Goal: Obtain resource: Download file/media

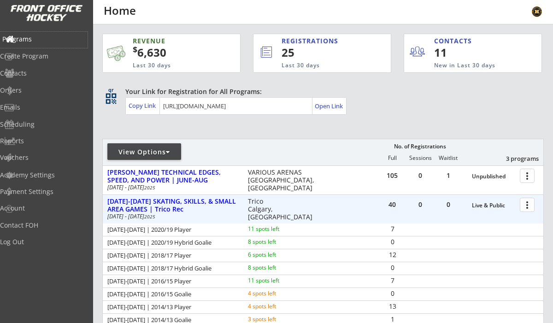
scroll to position [42, 0]
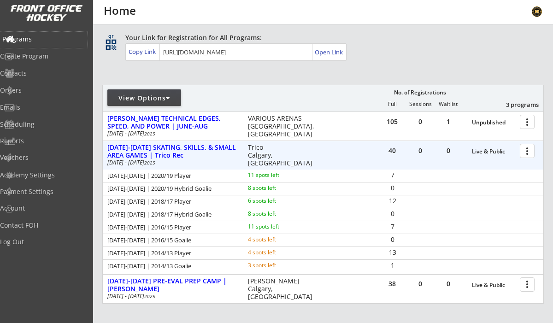
click at [43, 36] on div "Programs" at bounding box center [43, 39] width 83 height 6
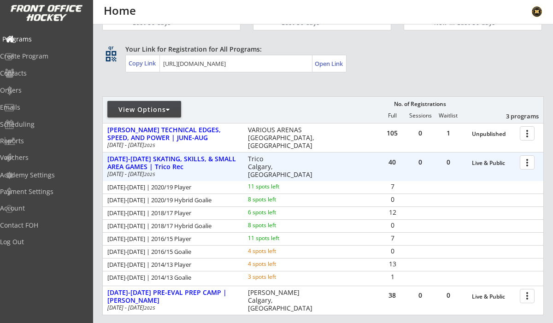
scroll to position [0, 0]
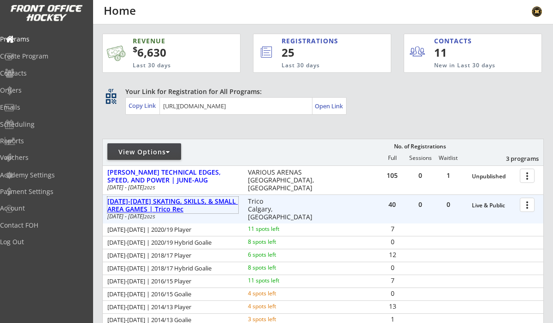
click at [173, 202] on div "Aug 18-21 SKATING, SKILLS, & SMALL AREA GAMES | Trico Rec" at bounding box center [172, 206] width 131 height 16
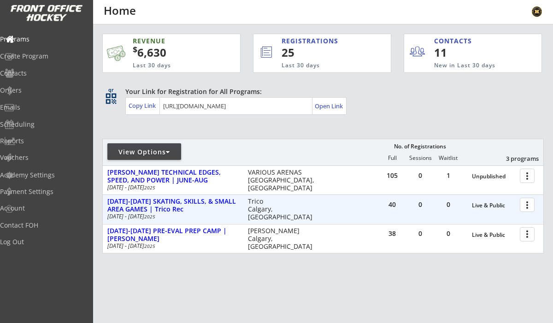
click at [204, 195] on div "40 0 0 Live & Public more_vert Aug 18-21 SKATING, SKILLS, & SMALL AREA GAMES | …" at bounding box center [323, 209] width 440 height 29
click at [200, 204] on div "Aug 18-21 SKATING, SKILLS, & SMALL AREA GAMES | Trico Rec" at bounding box center [172, 206] width 131 height 16
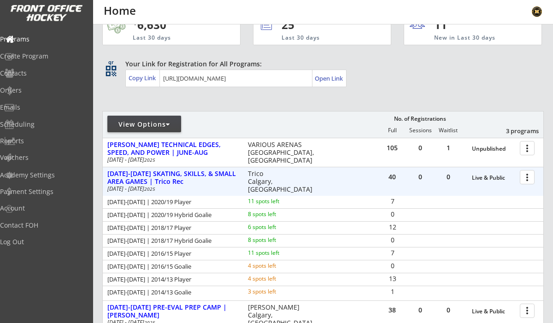
scroll to position [40, 0]
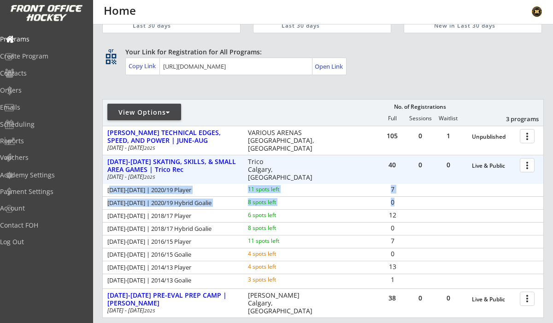
drag, startPoint x: 109, startPoint y: 191, endPoint x: 416, endPoint y: 204, distance: 307.9
click at [416, 204] on div "AUG 18-21 | 2020/19 Player 11 spots left 7 AUG 18-21 | 2020/19 Hybrid Goalie 8 …" at bounding box center [323, 235] width 440 height 103
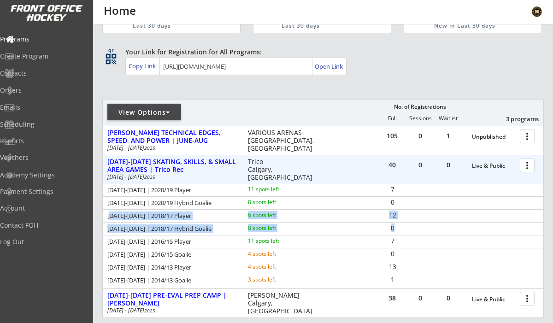
drag, startPoint x: 109, startPoint y: 216, endPoint x: 397, endPoint y: 228, distance: 288.1
click at [397, 228] on div "AUG 18-21 | 2020/19 Player 11 spots left 7 AUG 18-21 | 2020/19 Hybrid Goalie 8 …" at bounding box center [323, 235] width 440 height 103
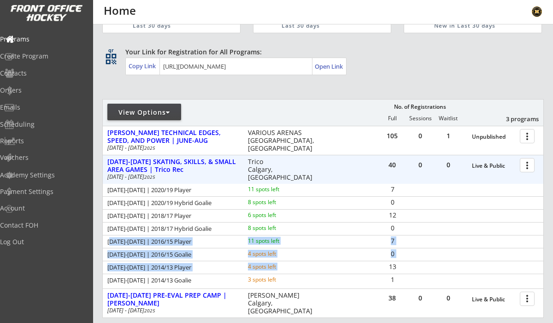
drag, startPoint x: 110, startPoint y: 241, endPoint x: 398, endPoint y: 262, distance: 289.5
click at [398, 262] on div "AUG 18-21 | 2020/19 Player 11 spots left 7 AUG 18-21 | 2020/19 Hybrid Goalie 8 …" at bounding box center [323, 235] width 440 height 103
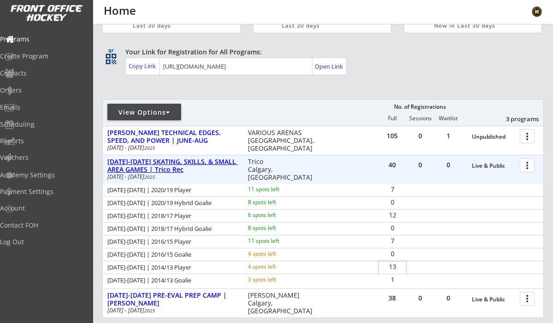
click at [210, 162] on div "Aug 18-21 SKATING, SKILLS, & SMALL AREA GAMES | Trico Rec" at bounding box center [172, 166] width 131 height 16
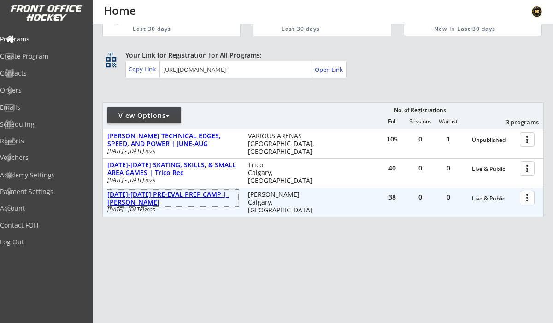
click at [209, 197] on div "Aug 25-29 PRE-EVAL PREP CAMP | Max Bell" at bounding box center [172, 199] width 131 height 16
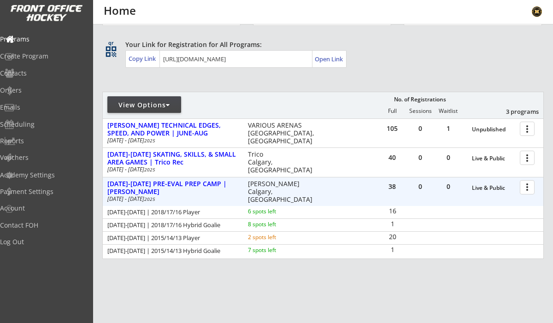
scroll to position [49, 0]
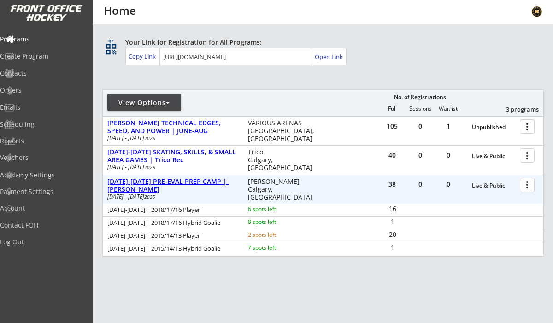
click at [204, 182] on div "Aug 25-29 PRE-EVAL PREP CAMP | Max Bell" at bounding box center [172, 186] width 131 height 16
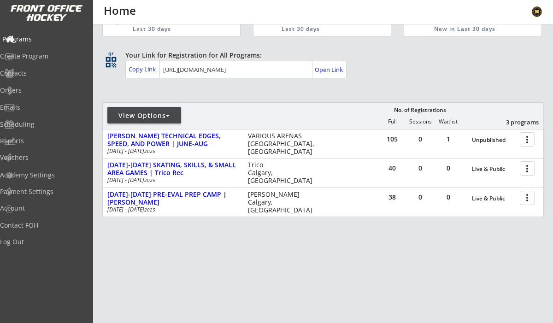
click at [41, 39] on div "Programs" at bounding box center [43, 39] width 83 height 6
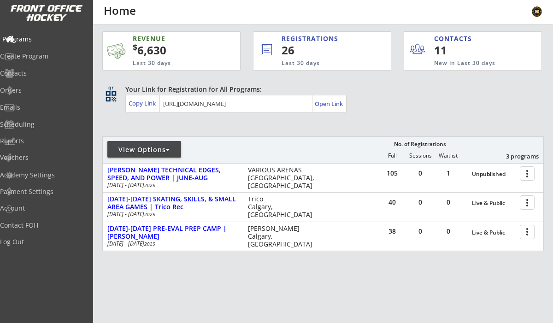
scroll to position [0, 0]
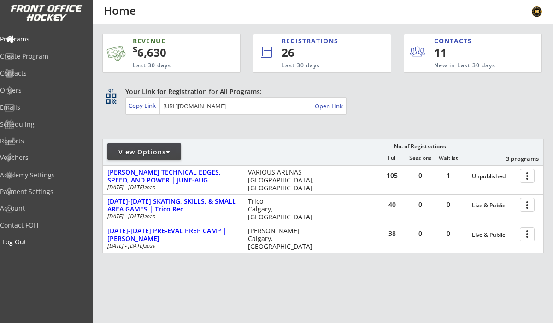
click at [37, 247] on div "Log Out" at bounding box center [43, 242] width 87 height 16
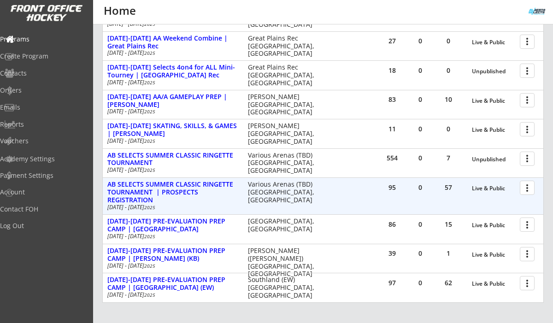
scroll to position [243, 0]
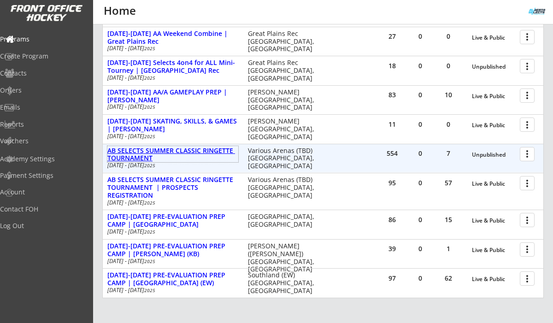
click at [156, 149] on div "AB SELECTS SUMMER CLASSIC RINGETTE TOURNAMENT" at bounding box center [172, 155] width 131 height 16
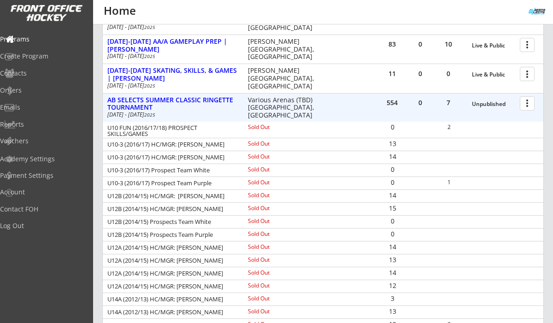
scroll to position [285, 0]
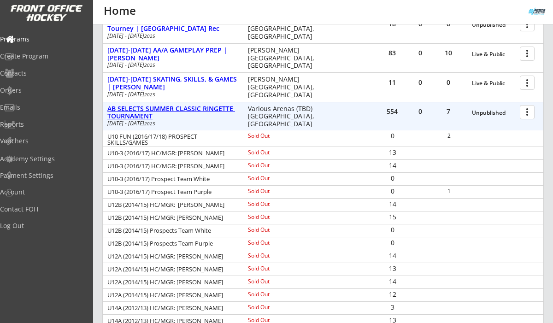
click at [212, 106] on div "AB SELECTS SUMMER CLASSIC RINGETTE TOURNAMENT" at bounding box center [172, 113] width 131 height 16
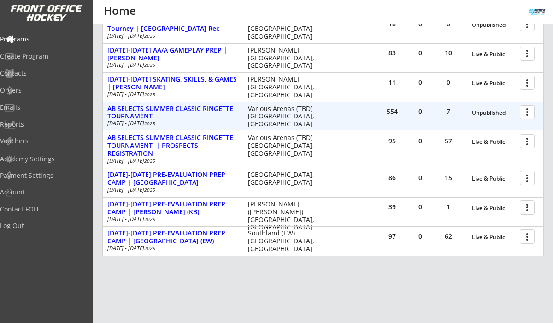
scroll to position [296, 0]
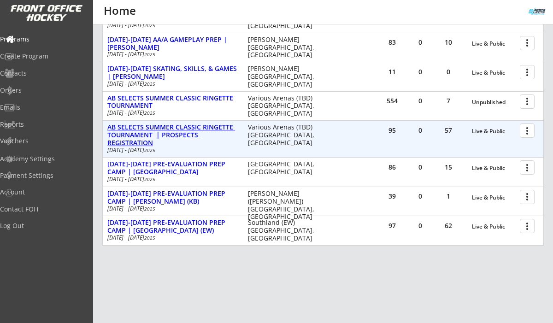
click at [179, 126] on div "AB SELECTS SUMMER CLASSIC RINGETTE TOURNAMENT | PROSPECTS REGISTRATION" at bounding box center [172, 134] width 131 height 23
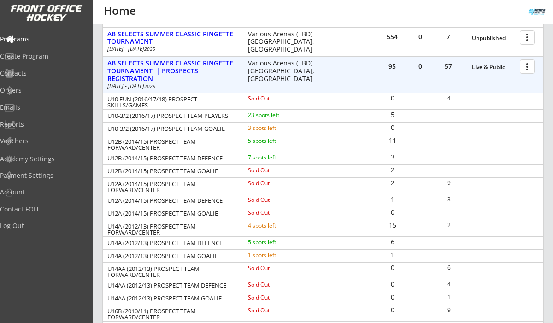
scroll to position [350, 0]
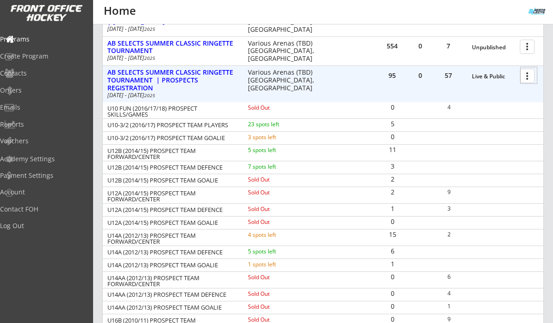
click at [530, 77] on div at bounding box center [528, 75] width 16 height 16
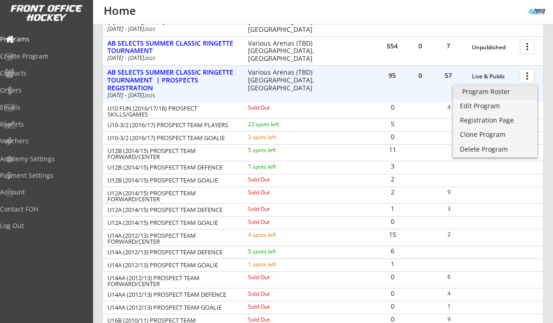
click at [500, 91] on div "Program Roster" at bounding box center [495, 91] width 66 height 6
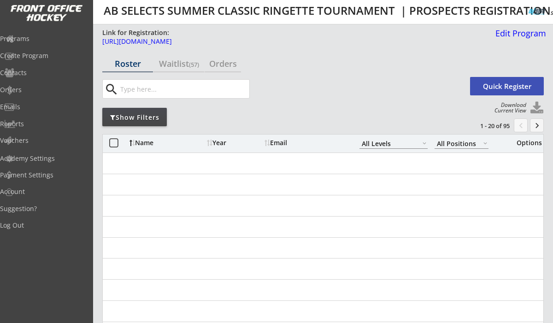
select select ""All Levels""
select select ""All Positions""
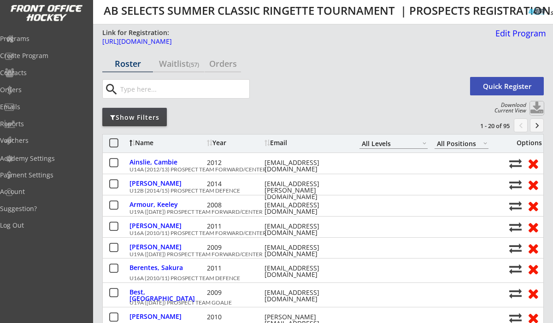
click at [535, 105] on button at bounding box center [537, 108] width 14 height 14
select select ""Player Info""
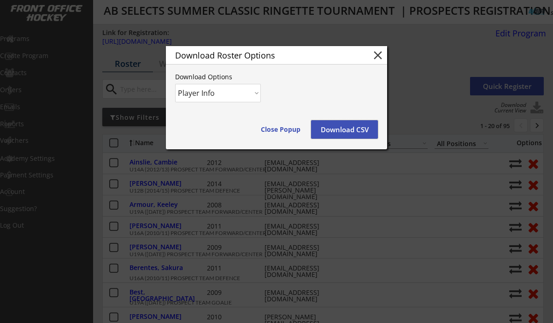
click at [353, 127] on button "Download CSV" at bounding box center [344, 129] width 67 height 18
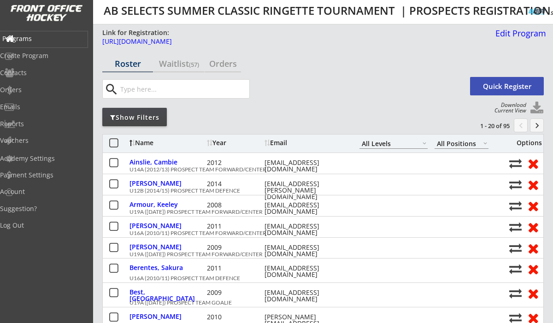
click at [43, 39] on div "Programs" at bounding box center [43, 38] width 83 height 6
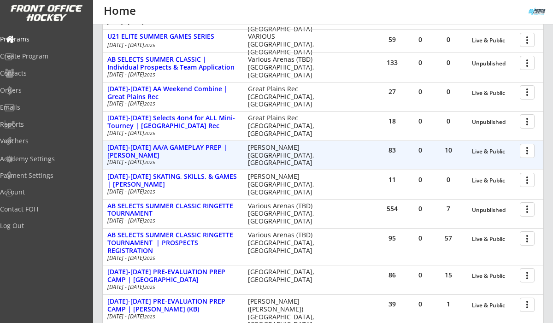
scroll to position [190, 0]
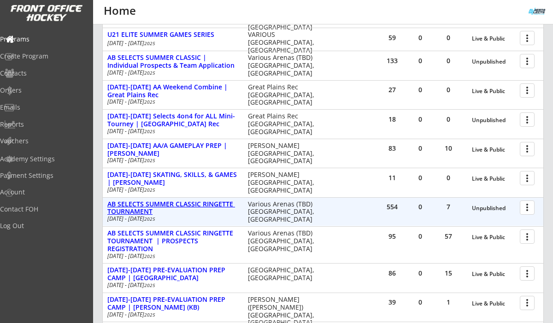
click at [201, 201] on div "AB SELECTS SUMMER CLASSIC RINGETTE TOURNAMENT" at bounding box center [172, 208] width 131 height 16
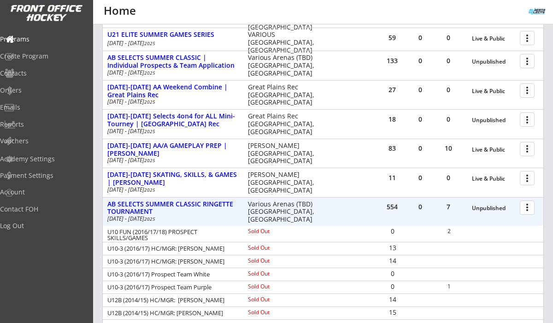
click at [530, 209] on div at bounding box center [528, 207] width 16 height 16
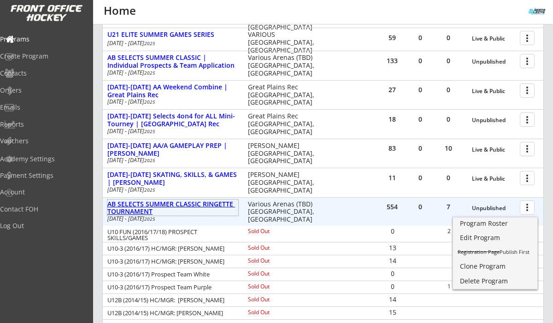
click at [227, 200] on div "AB SELECTS SUMMER CLASSIC RINGETTE TOURNAMENT" at bounding box center [172, 208] width 131 height 16
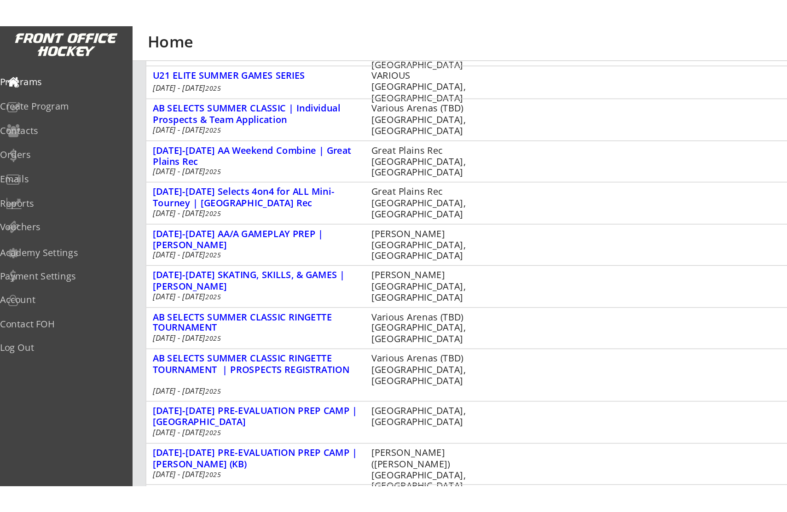
scroll to position [127, 0]
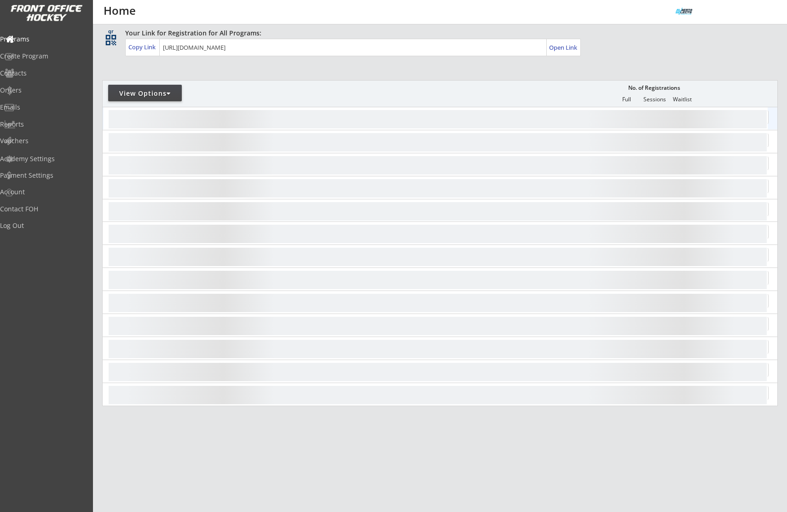
scroll to position [58, 0]
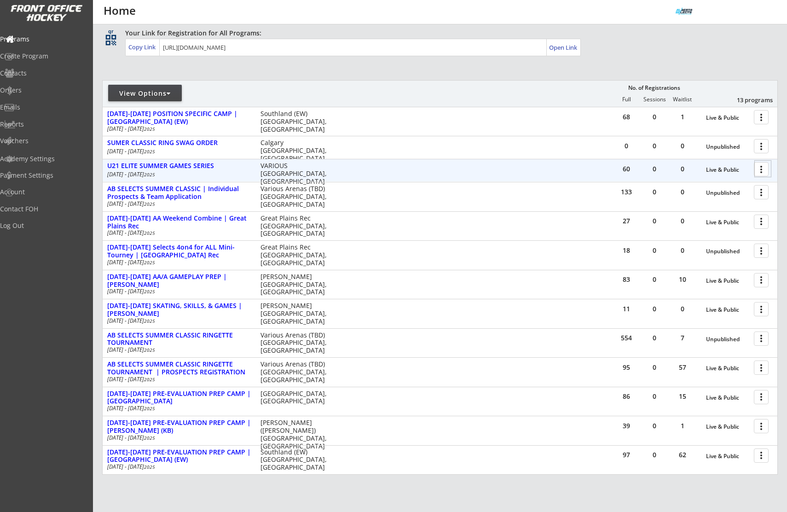
click at [760, 169] on div at bounding box center [763, 169] width 16 height 16
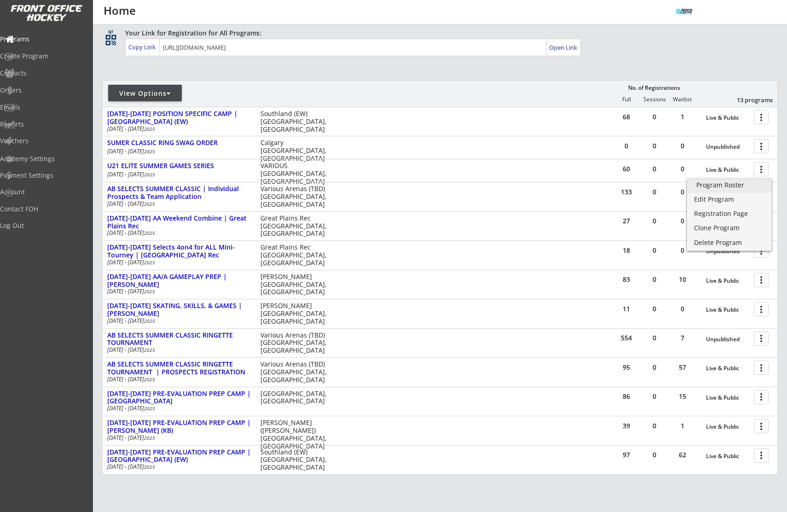
click at [752, 185] on div "Program Roster" at bounding box center [730, 185] width 66 height 6
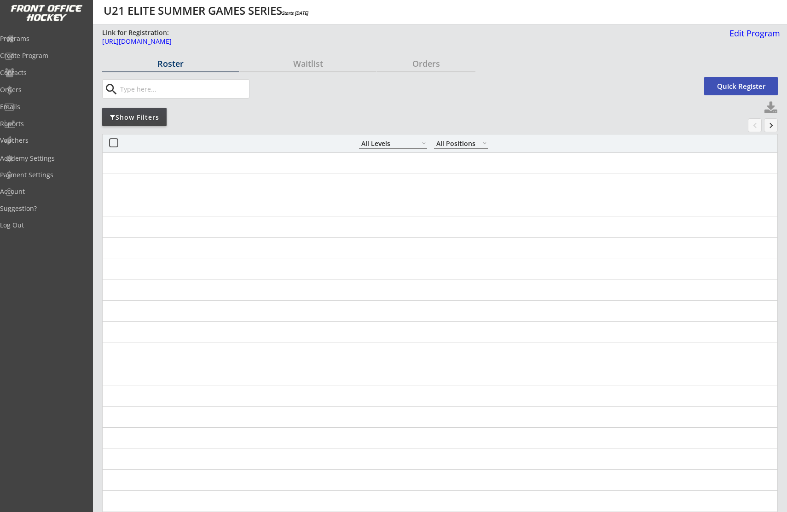
select select ""All Levels""
select select ""All Positions""
select select ""All Levels""
select select ""All Positions""
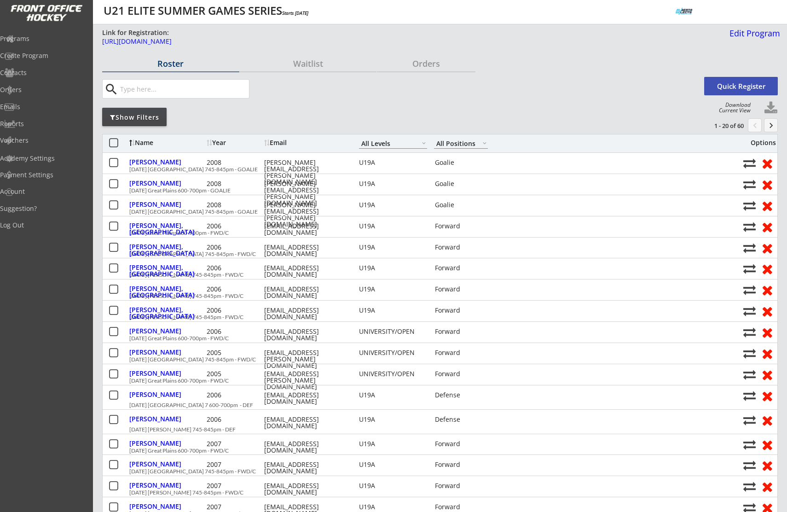
click at [141, 118] on div "Show Filters" at bounding box center [134, 117] width 64 height 9
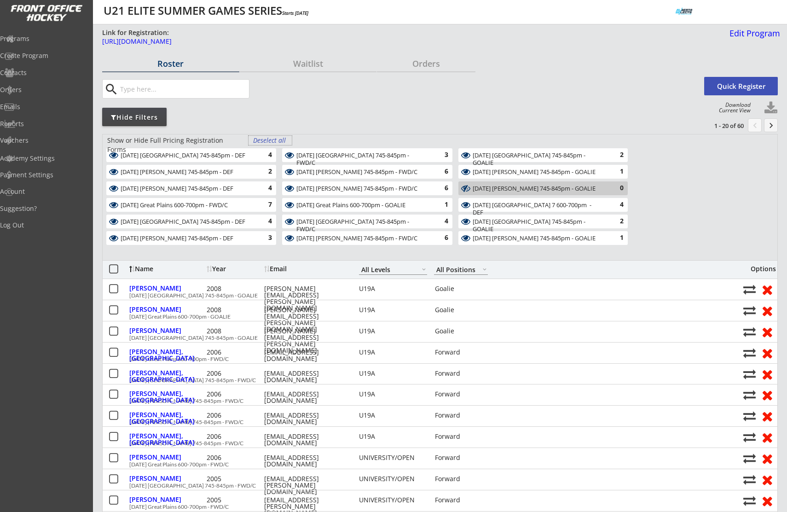
click at [274, 140] on div "Deselect all" at bounding box center [270, 140] width 34 height 9
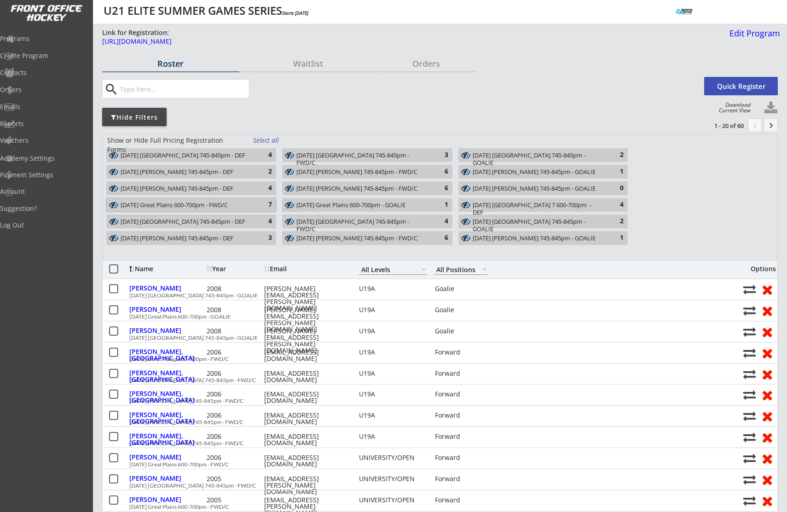
click at [192, 204] on div "[DATE] Great Plains 600-700pm - FWD/C" at bounding box center [186, 205] width 131 height 7
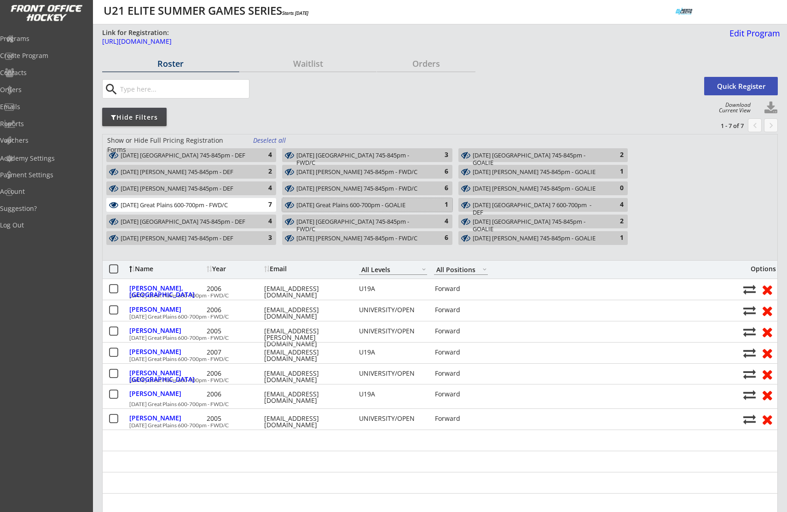
click at [332, 205] on div "Tues Aug 12 Great Plains 600-700pm - GOALIE" at bounding box center [362, 205] width 131 height 7
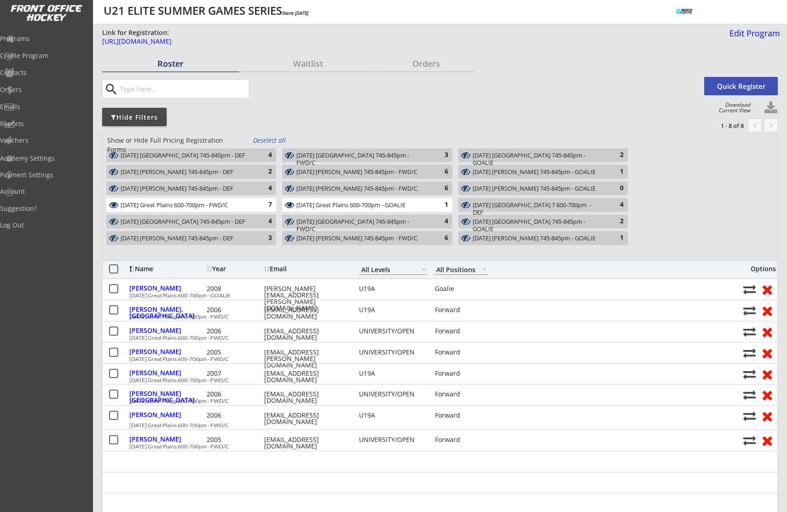
click at [547, 204] on div "[DATE] [GEOGRAPHIC_DATA] 7 600-700pm - DEF" at bounding box center [538, 209] width 130 height 14
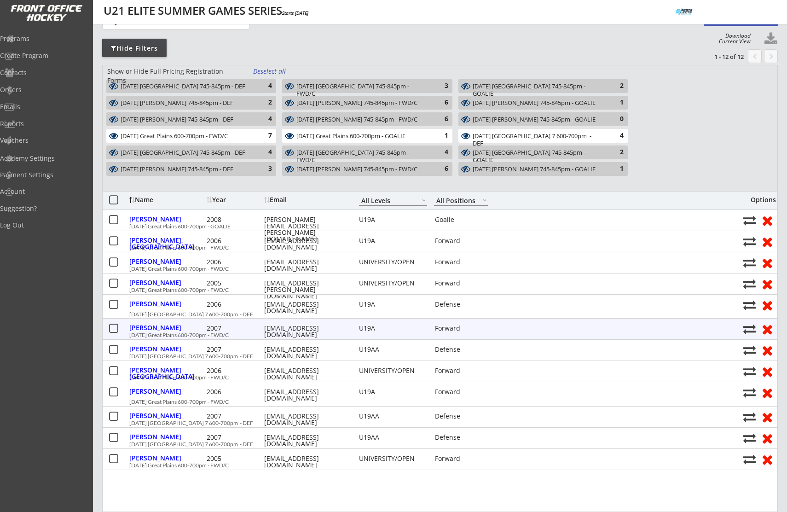
scroll to position [72, 0]
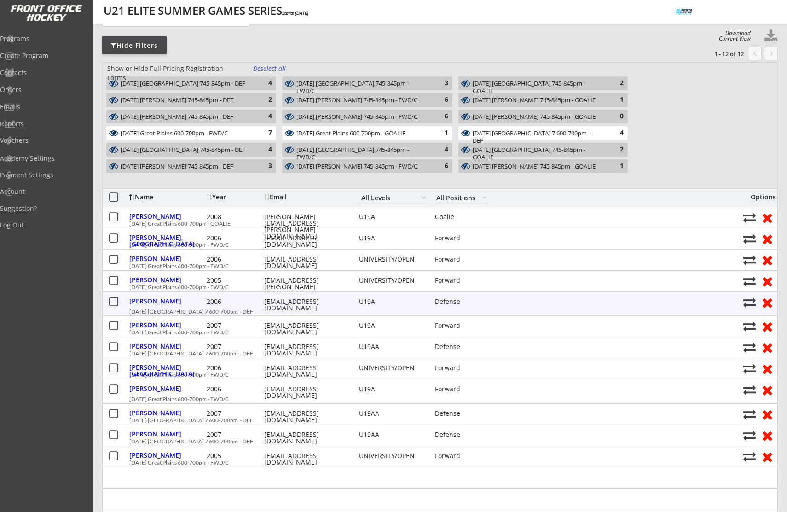
click at [769, 302] on button at bounding box center [767, 302] width 17 height 14
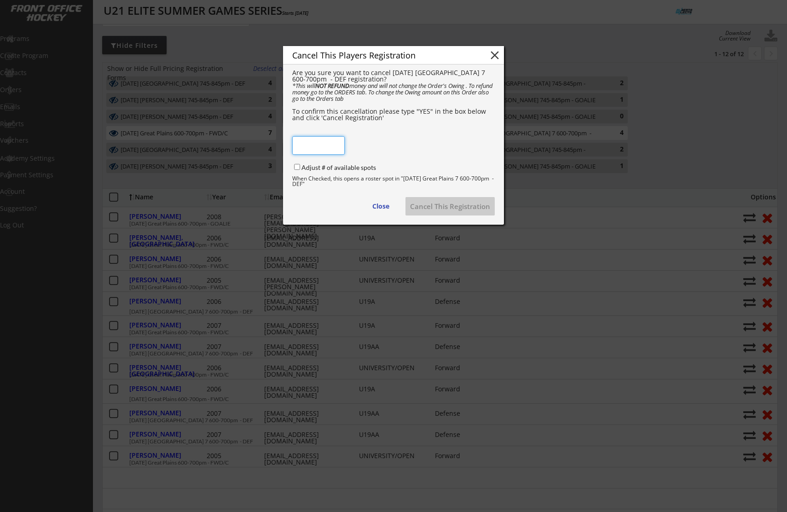
click at [306, 148] on input "input" at bounding box center [318, 145] width 52 height 18
type input "YES"
click at [461, 206] on button "Cancel This Registration" at bounding box center [450, 206] width 89 height 18
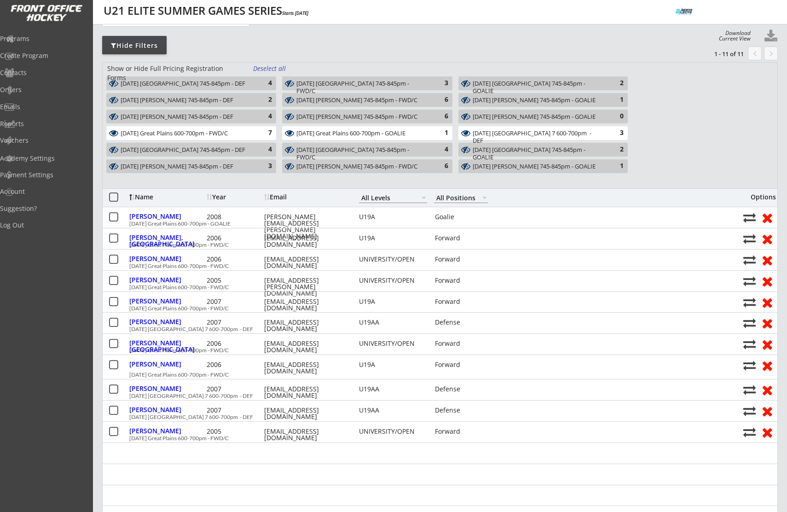
click at [684, 147] on div "Show or Hide Full Pricing Registration Forms Deselect all Mon Aug 11 Great Plai…" at bounding box center [440, 125] width 676 height 126
click at [774, 34] on button at bounding box center [771, 36] width 14 height 14
select select ""Player Info""
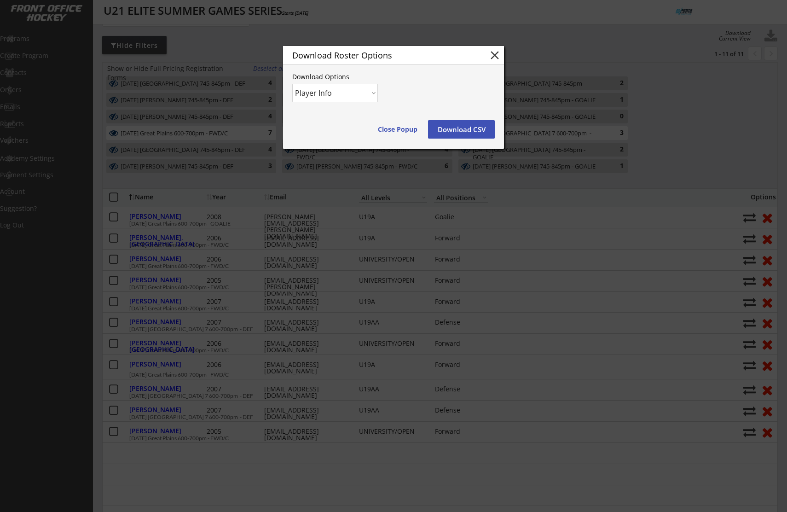
click at [475, 129] on button "Download CSV" at bounding box center [461, 129] width 67 height 18
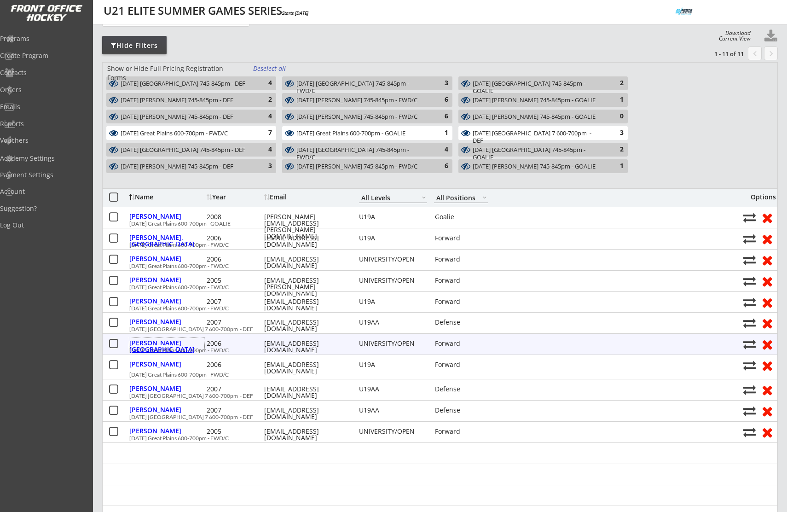
click at [155, 342] on div "Meckelborg, Livia" at bounding box center [166, 346] width 75 height 13
select select ""Forward""
select select ""UNIVERSITY/OPEN""
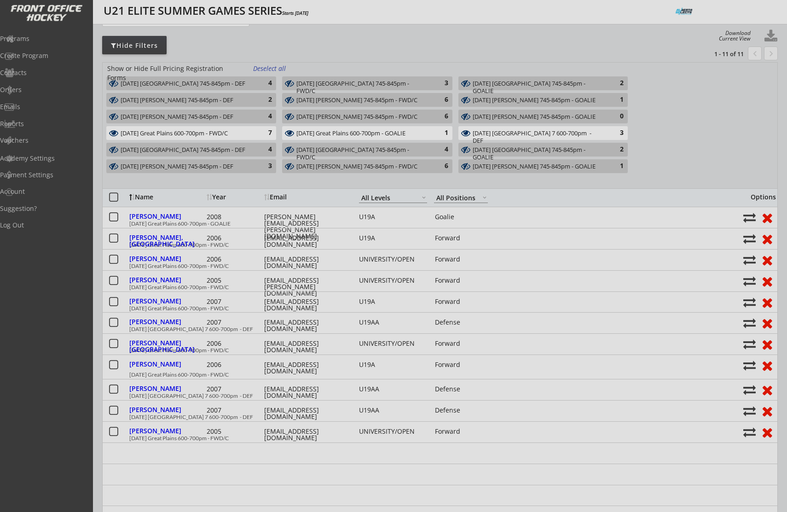
type input "Female"
type input "U19B"
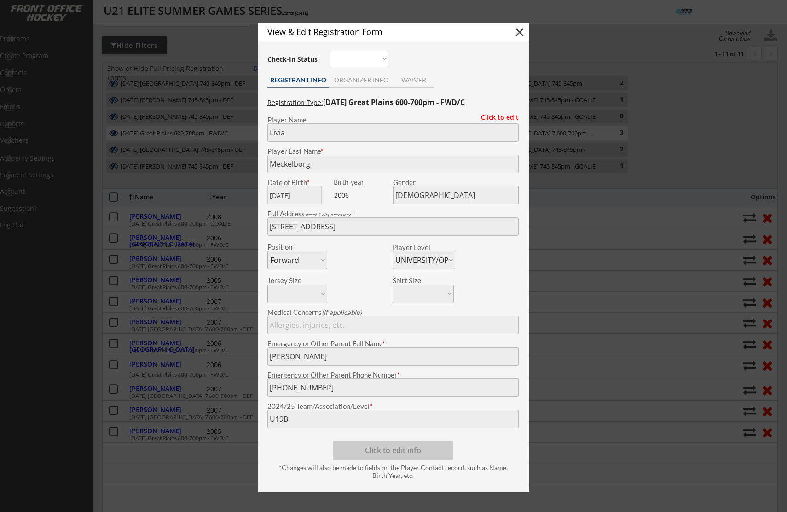
click at [522, 33] on button "close" at bounding box center [520, 32] width 14 height 14
select select ""PLACEHOLDER_1427118222253""
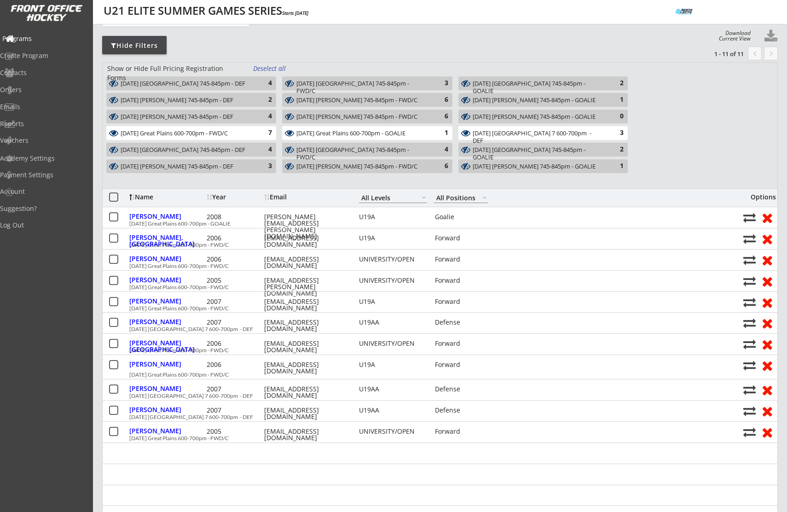
scroll to position [71, 0]
click at [26, 36] on div "Programs" at bounding box center [43, 38] width 83 height 6
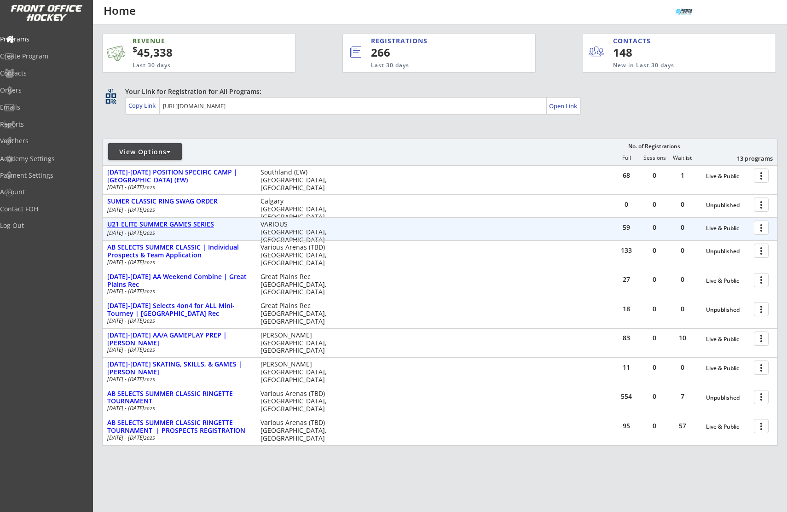
click at [171, 221] on div "U21 ELITE SUMMER GAMES SERIES" at bounding box center [179, 225] width 144 height 8
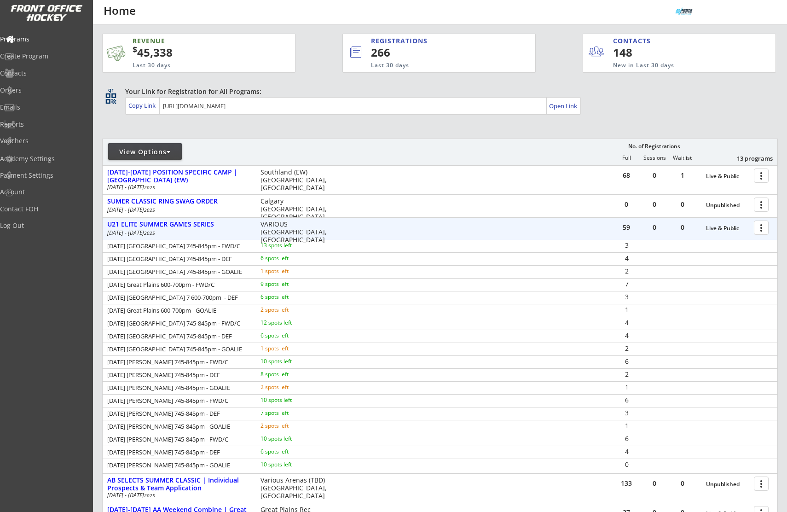
click at [759, 229] on div at bounding box center [763, 227] width 16 height 16
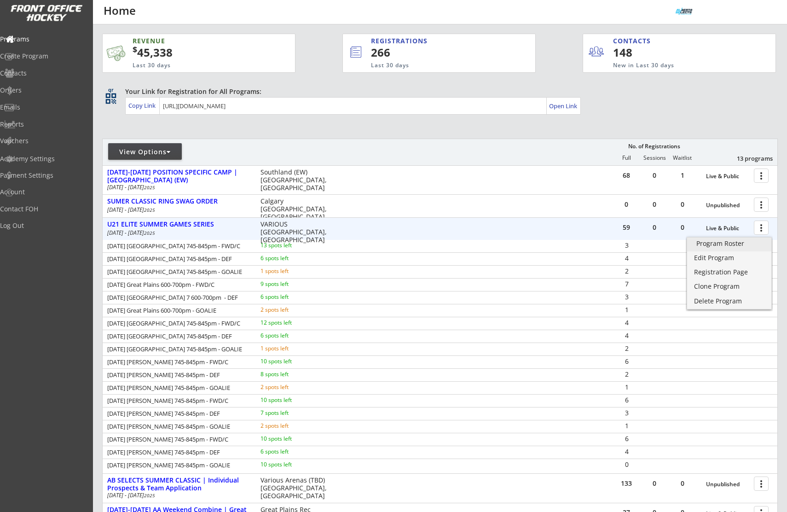
click at [738, 243] on div "Program Roster" at bounding box center [730, 243] width 66 height 6
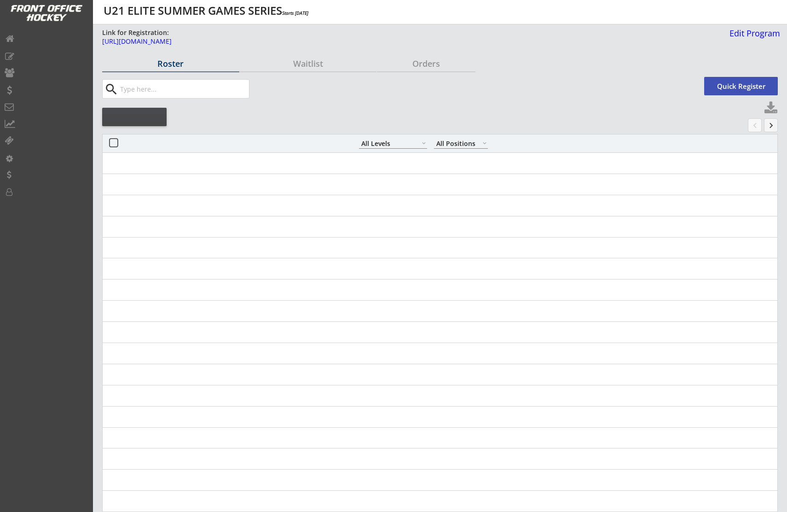
select select ""All Levels""
select select ""All Positions""
select select ""All Levels""
select select ""All Positions""
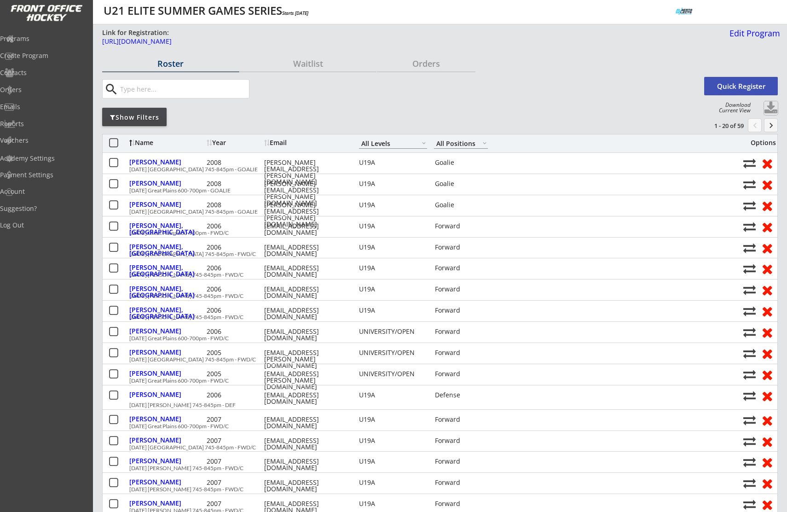
click at [772, 107] on button at bounding box center [771, 108] width 14 height 14
select select ""Player Info""
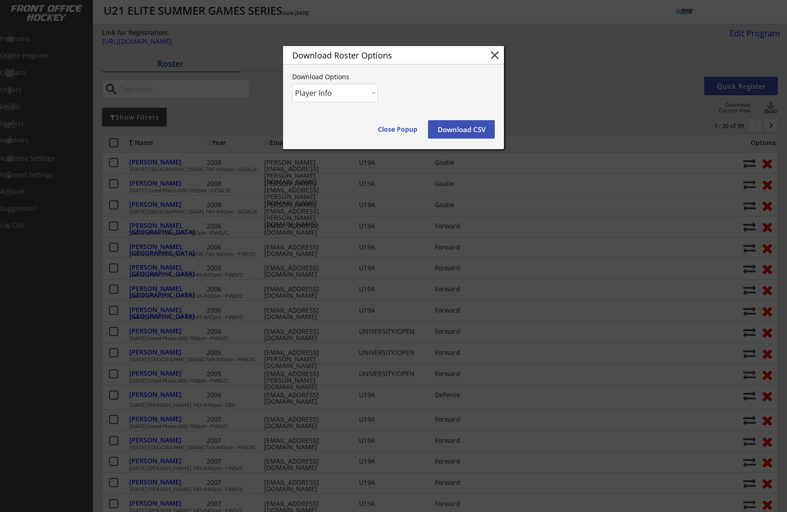
click at [463, 127] on button "Download CSV" at bounding box center [461, 129] width 67 height 18
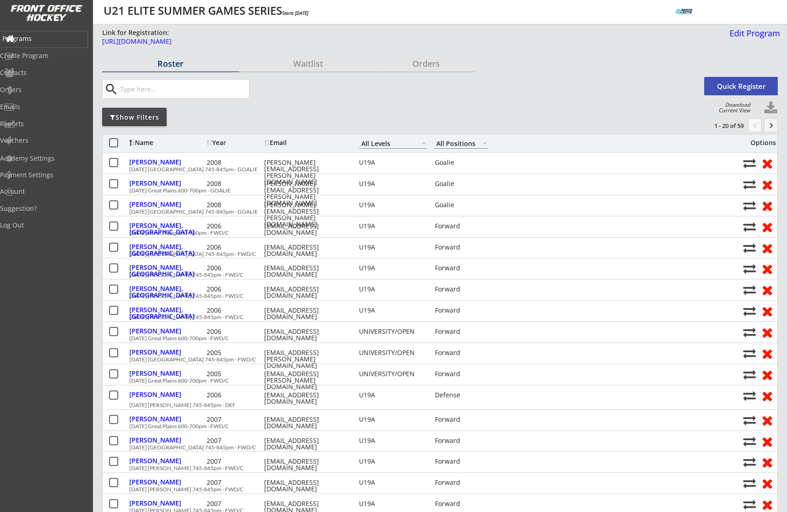
click at [42, 38] on div "Programs" at bounding box center [43, 38] width 83 height 6
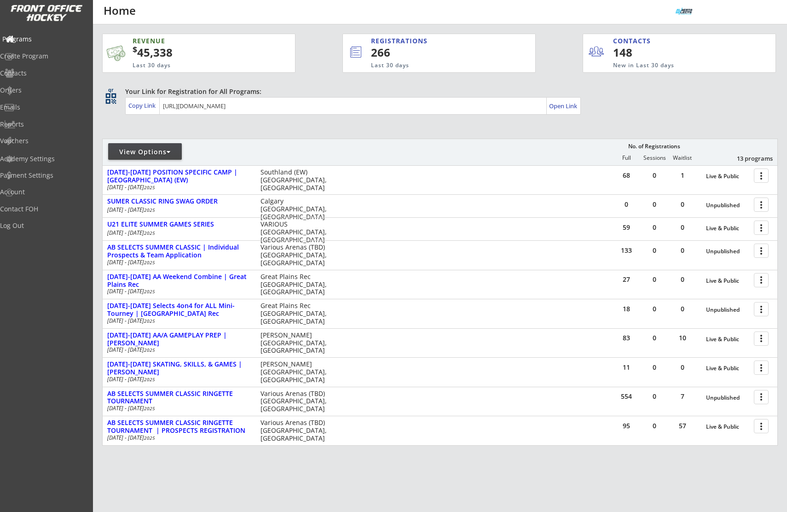
click at [30, 38] on div "Programs" at bounding box center [43, 39] width 83 height 6
